Goal: Navigation & Orientation: Find specific page/section

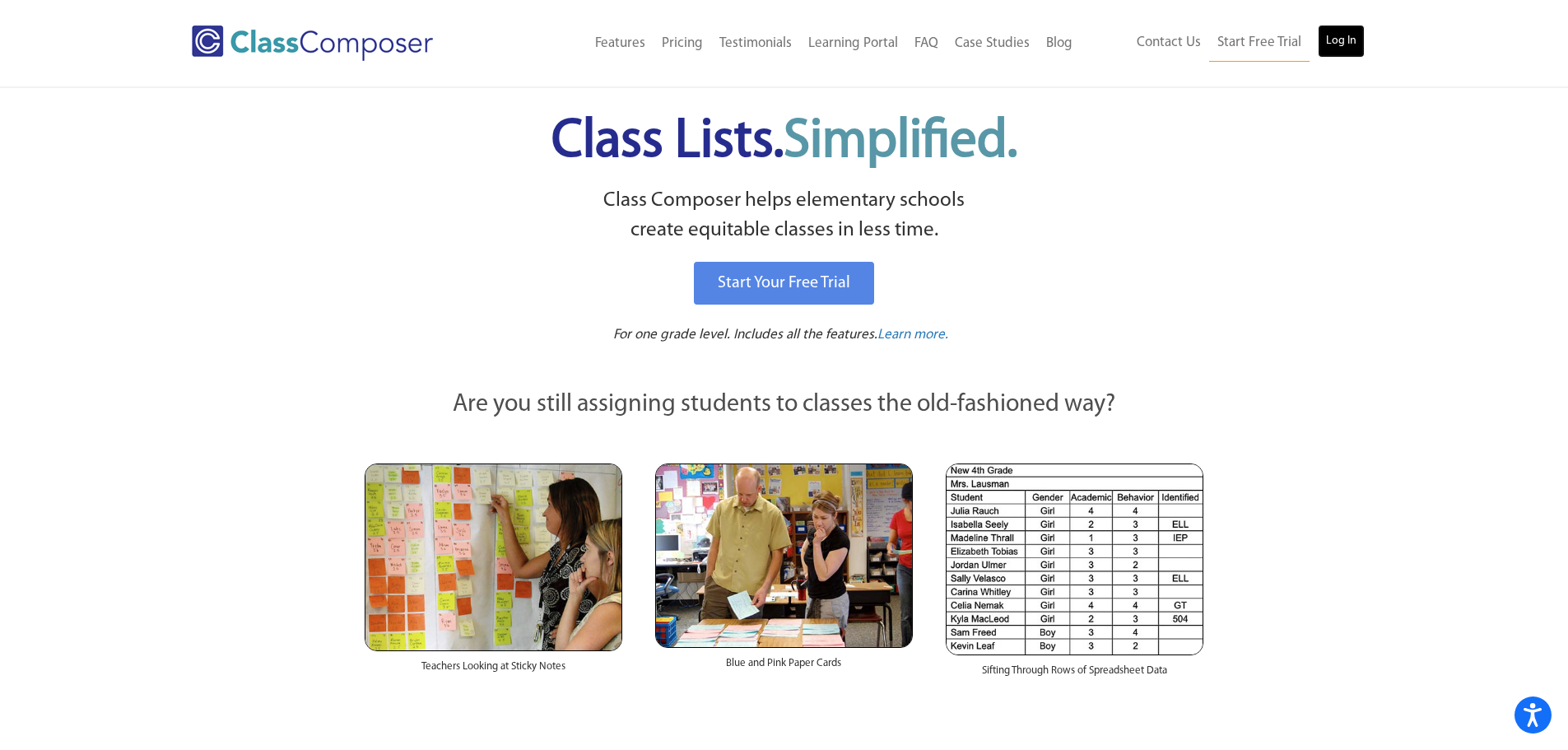
click at [1340, 49] on link "Log In" at bounding box center [1342, 41] width 47 height 33
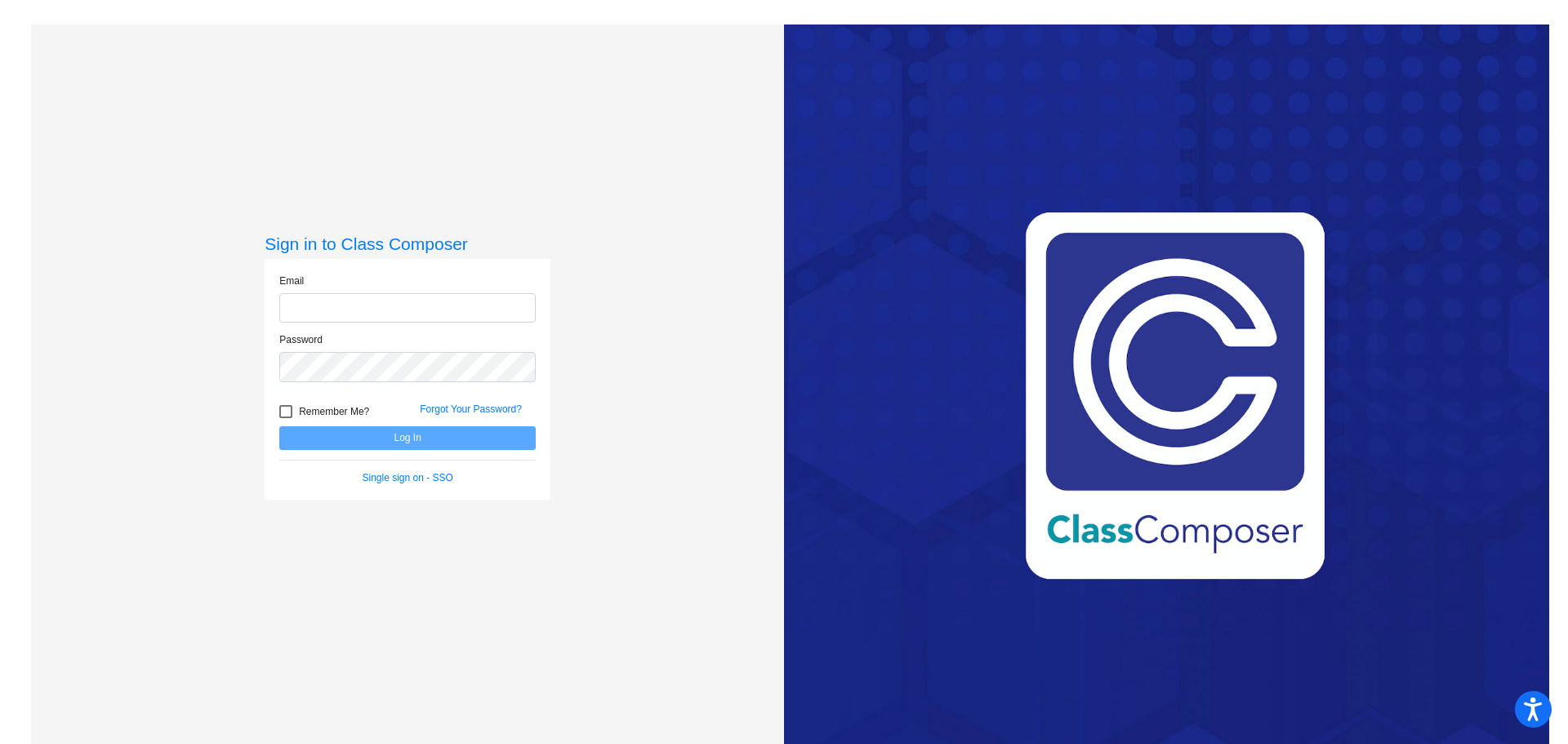
type input "[PERSON_NAME][EMAIL_ADDRESS][PERSON_NAME][DOMAIN_NAME]"
click at [322, 410] on span "Remember Me?" at bounding box center [334, 411] width 70 height 20
click at [286, 419] on input "Remember Me?" at bounding box center [285, 419] width 1 height 1
checkbox input "true"
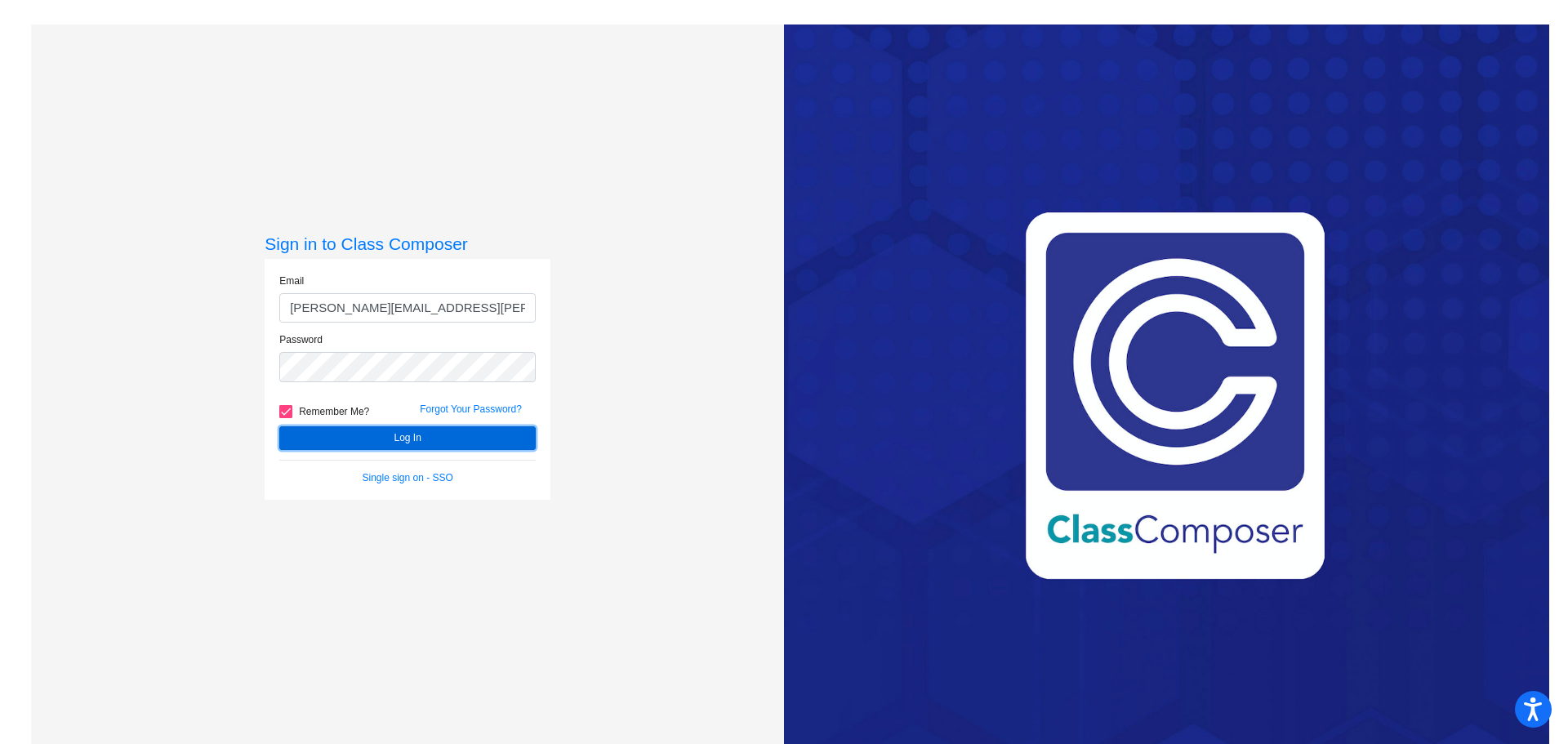
click at [367, 438] on button "Log In" at bounding box center [407, 437] width 256 height 23
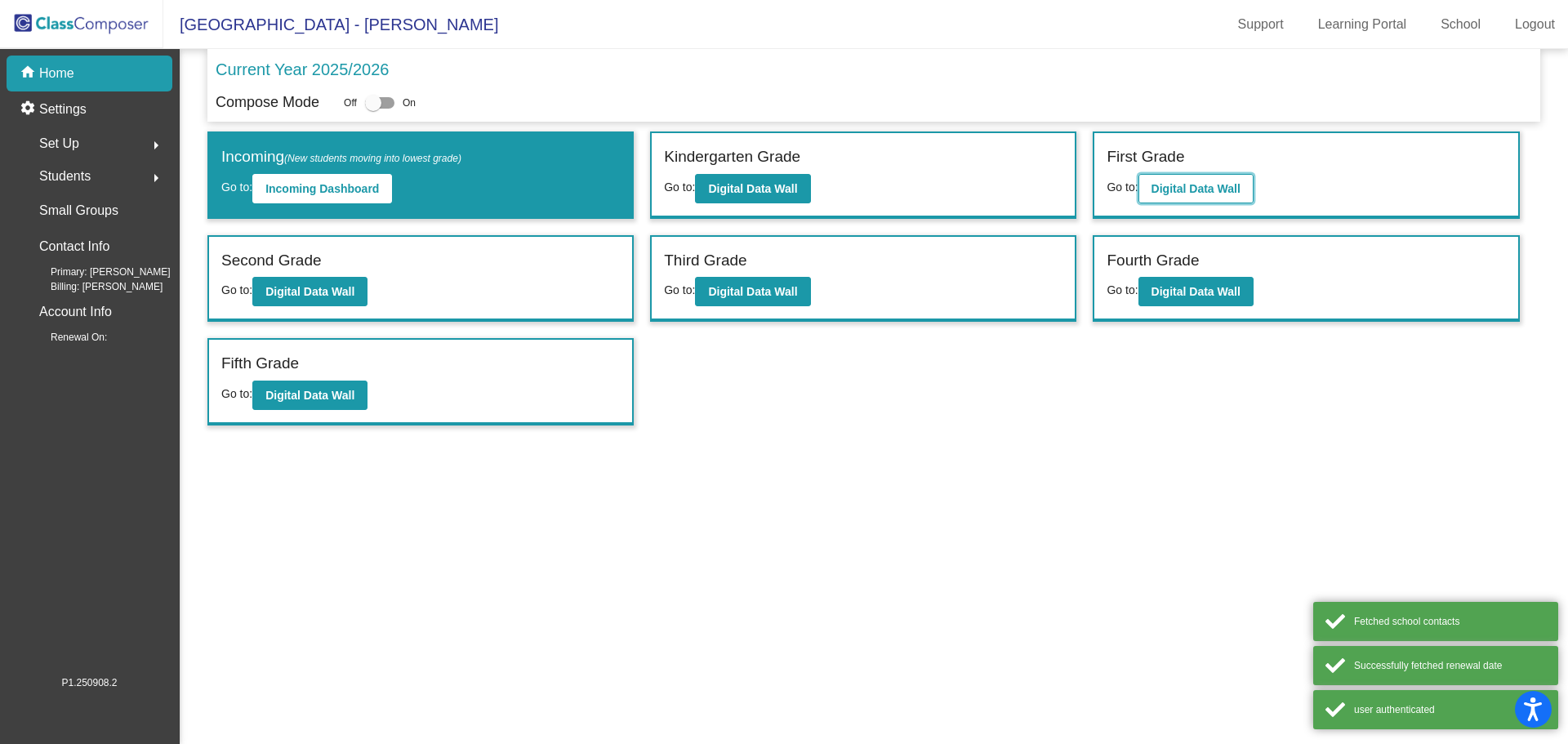
click at [1177, 185] on b "Digital Data Wall" at bounding box center [1196, 189] width 89 height 13
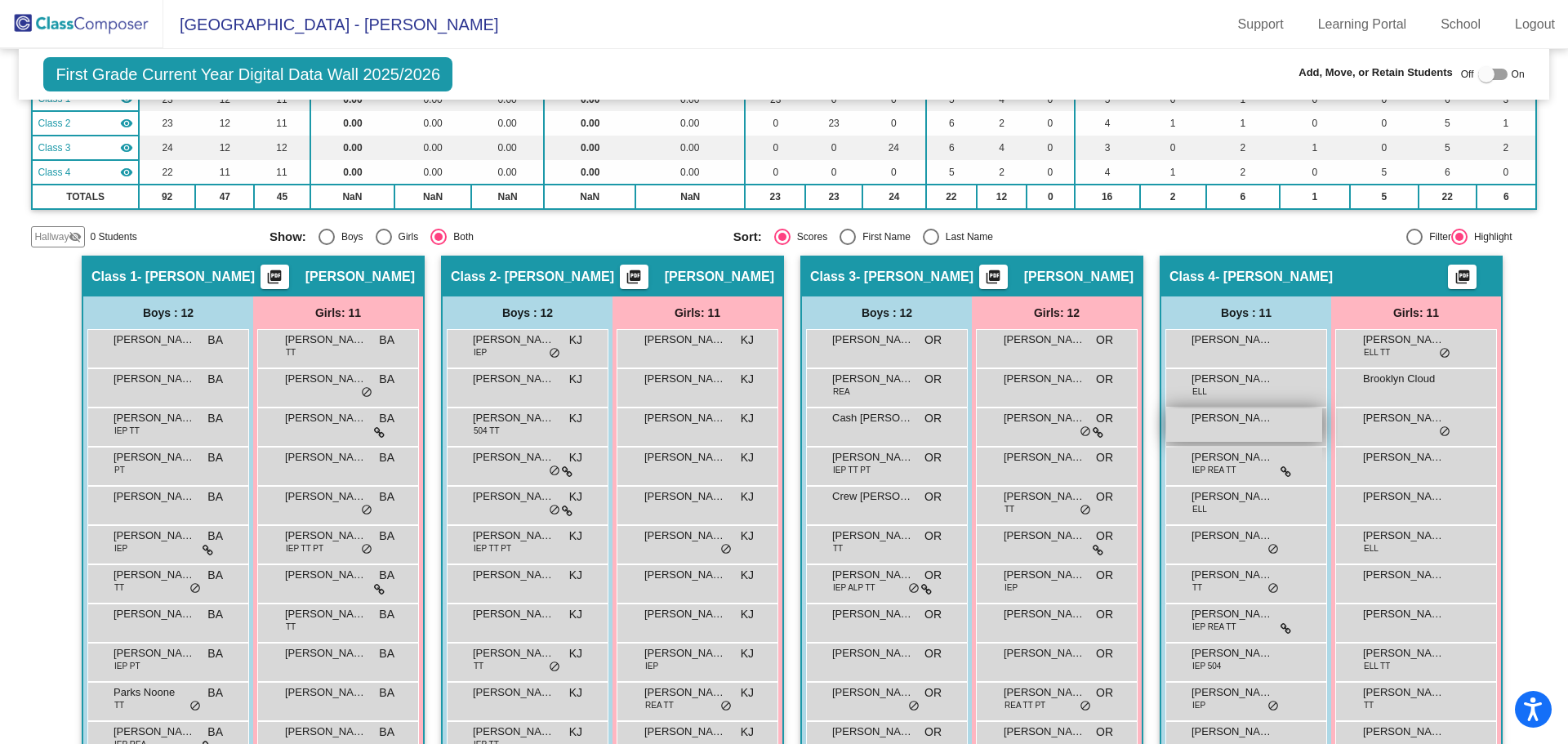
scroll to position [245, 0]
